Goal: Task Accomplishment & Management: Use online tool/utility

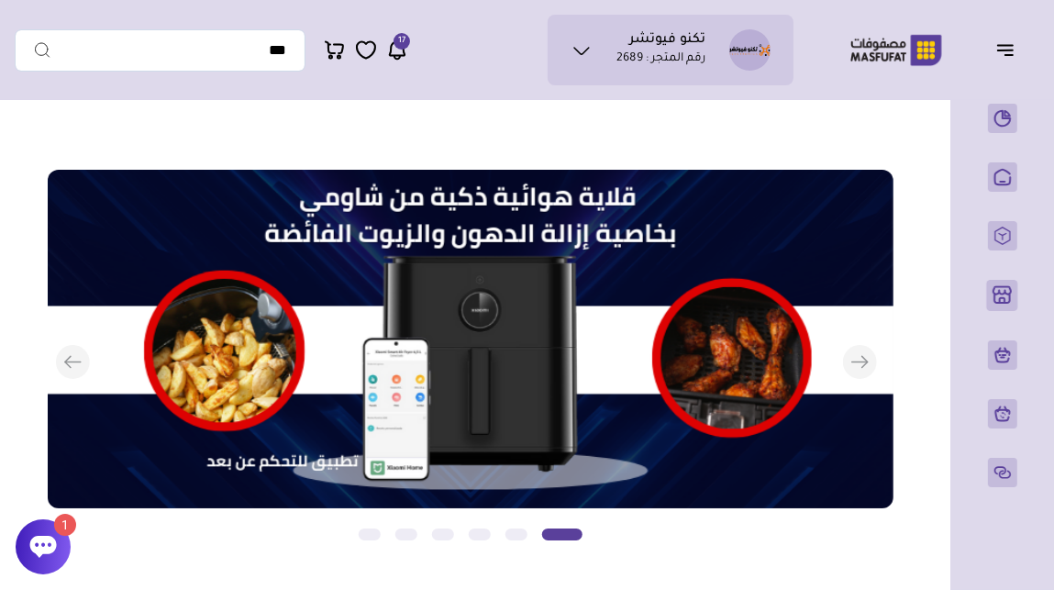
click at [45, 550] on icon at bounding box center [43, 547] width 27 height 22
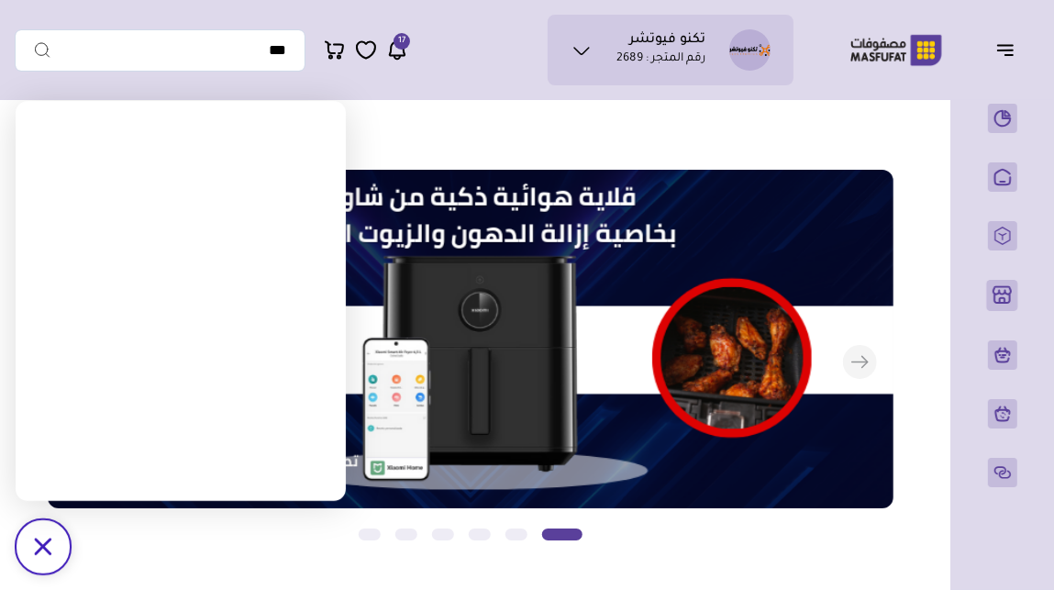
click at [40, 552] on icon "/svg>" at bounding box center [42, 546] width 17 height 17
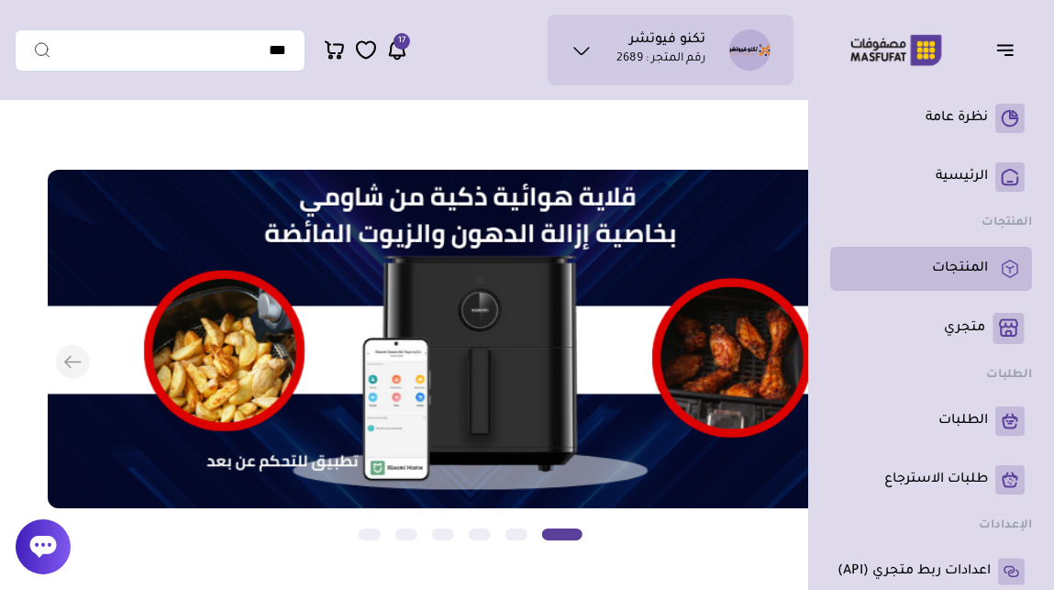
click at [950, 269] on p "المنتجات" at bounding box center [960, 269] width 56 height 18
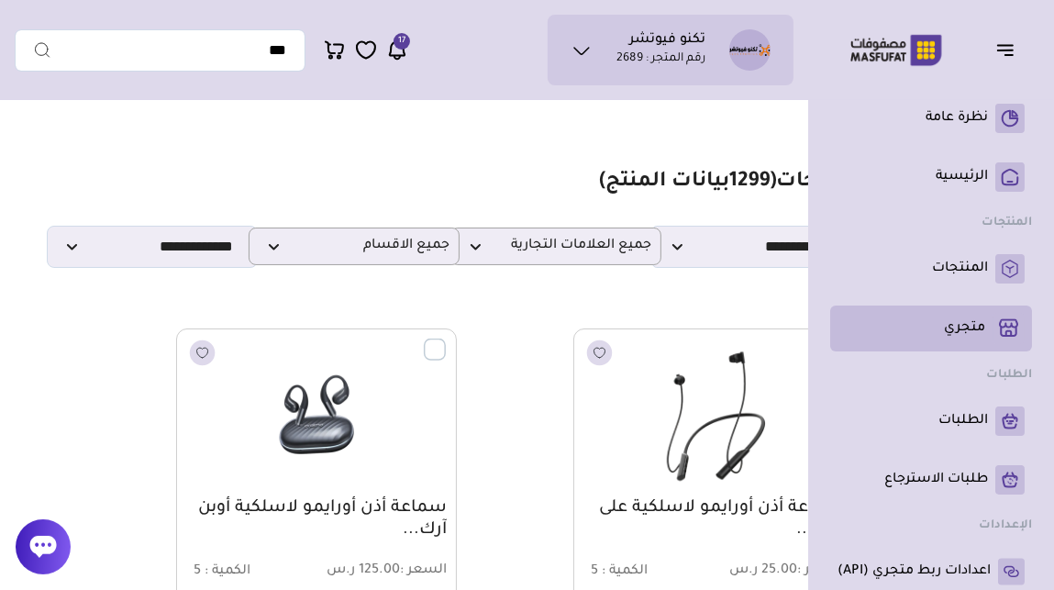
click at [965, 329] on p "متجري ( 0 )" at bounding box center [964, 328] width 41 height 18
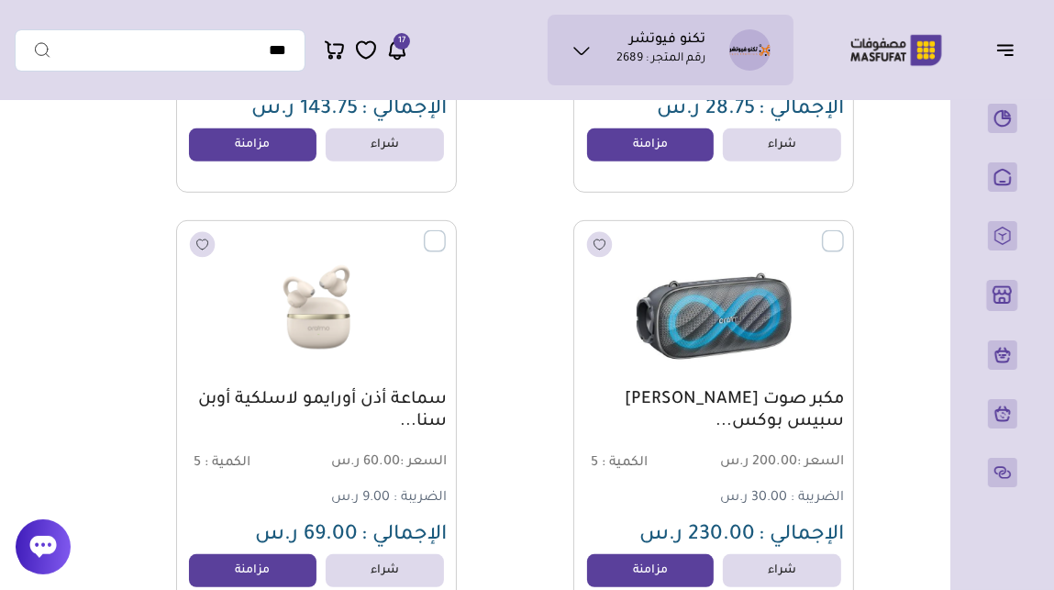
scroll to position [535, 0]
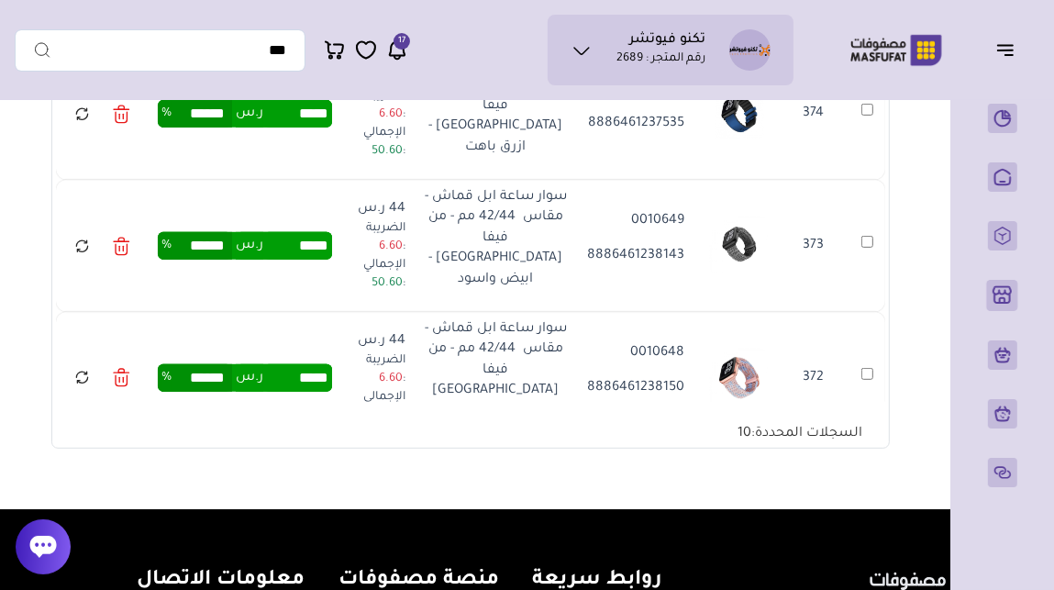
scroll to position [3492, 0]
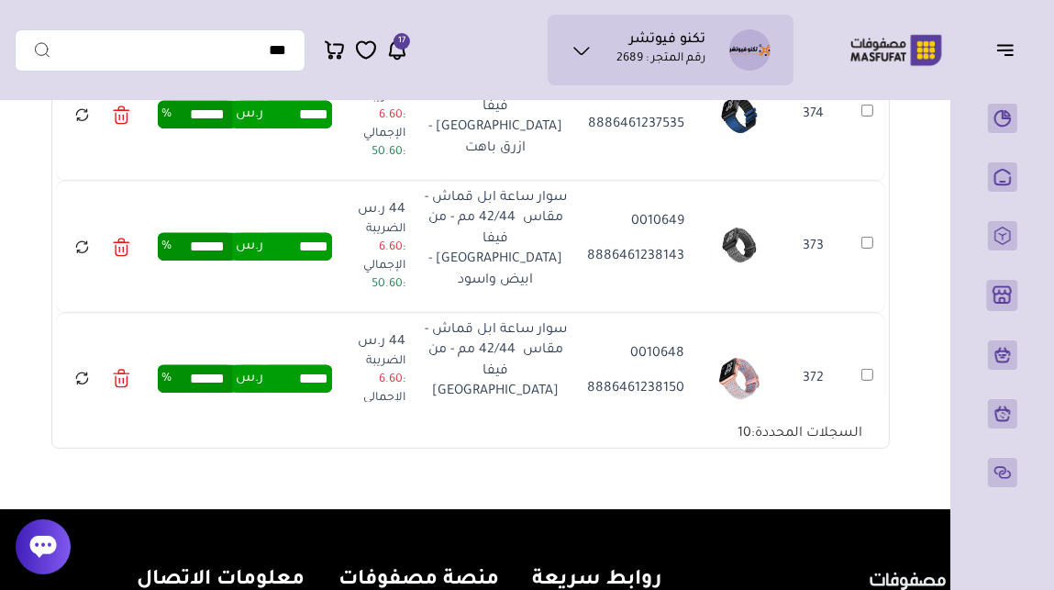
click at [865, 313] on td "372" at bounding box center [868, 379] width 36 height 132
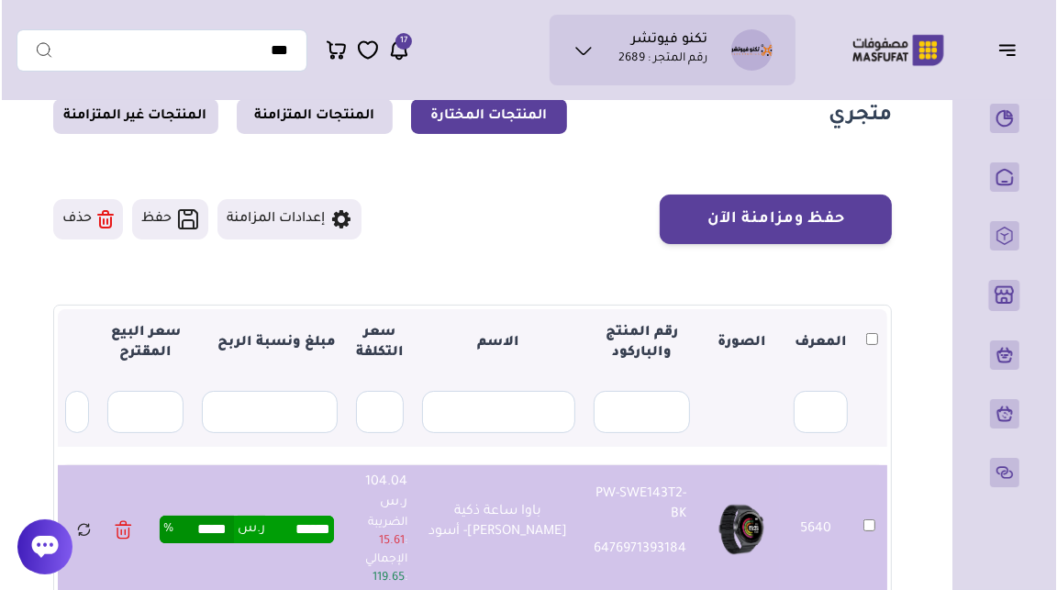
scroll to position [56, 0]
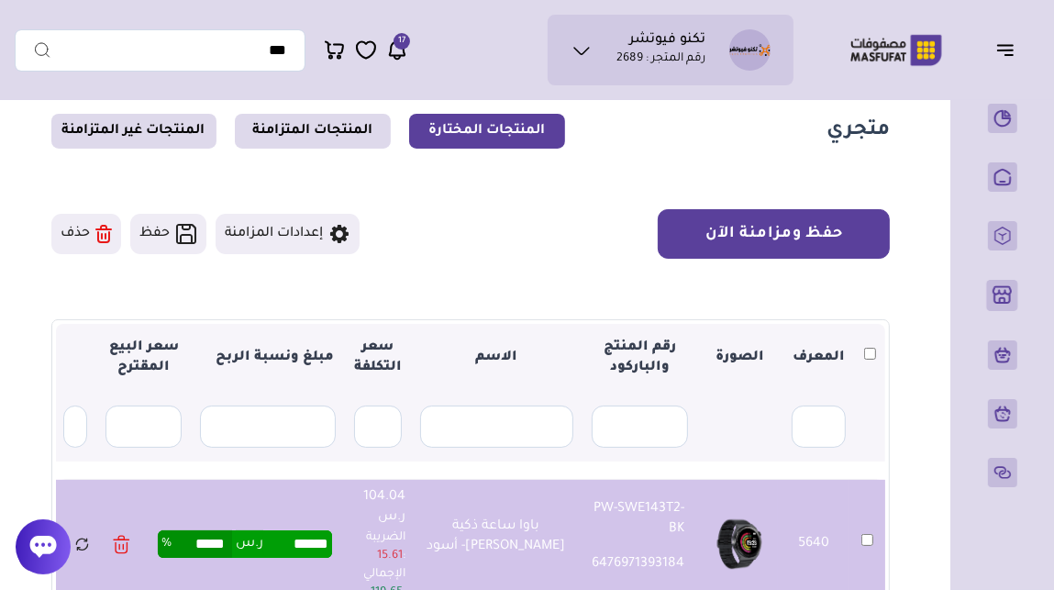
click at [828, 240] on button "حفظ ومزامنة الآن" at bounding box center [774, 234] width 232 height 50
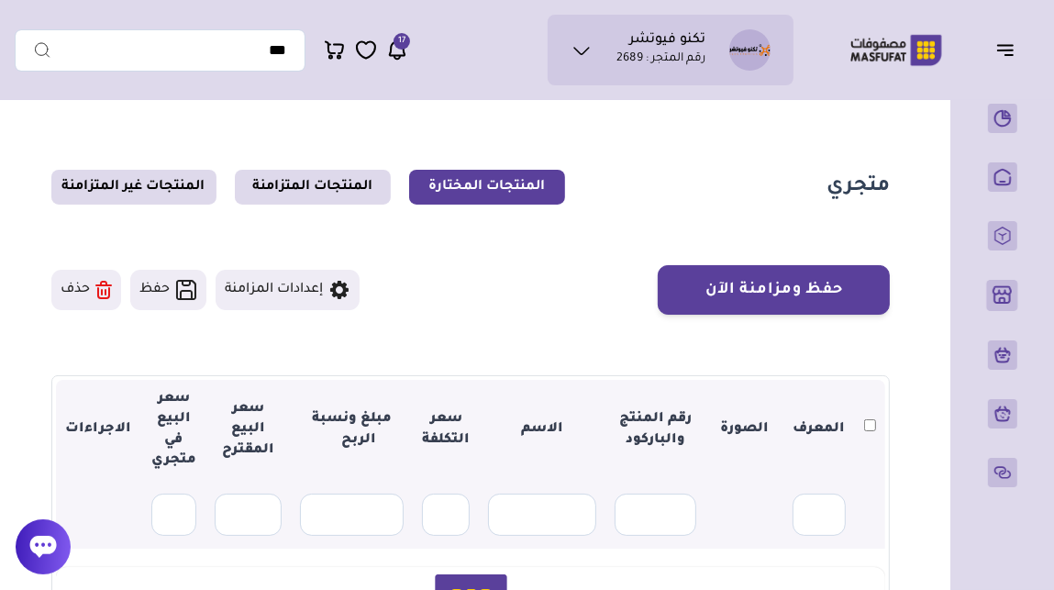
scroll to position [56, 0]
